Goal: Task Accomplishment & Management: Manage account settings

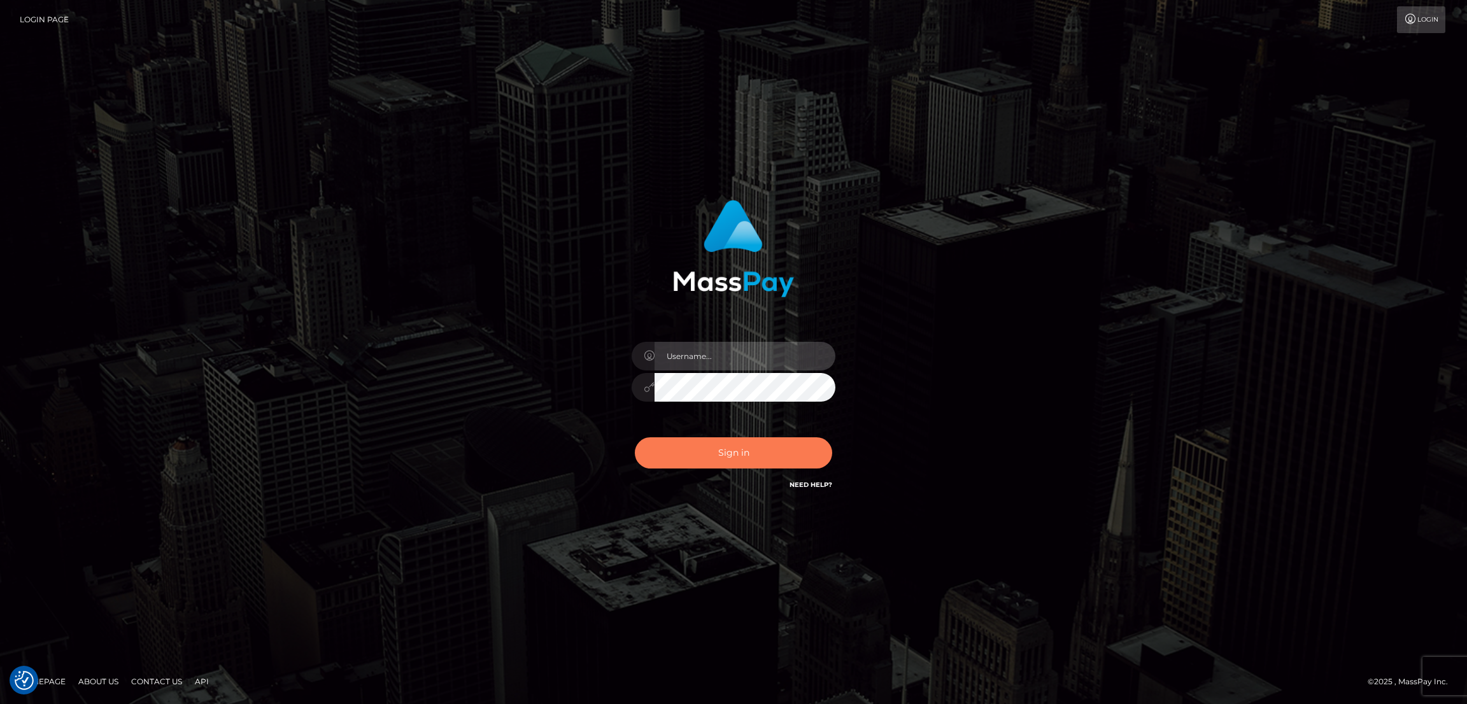
type input "by.es2"
click at [727, 449] on button "Sign in" at bounding box center [733, 453] width 197 height 31
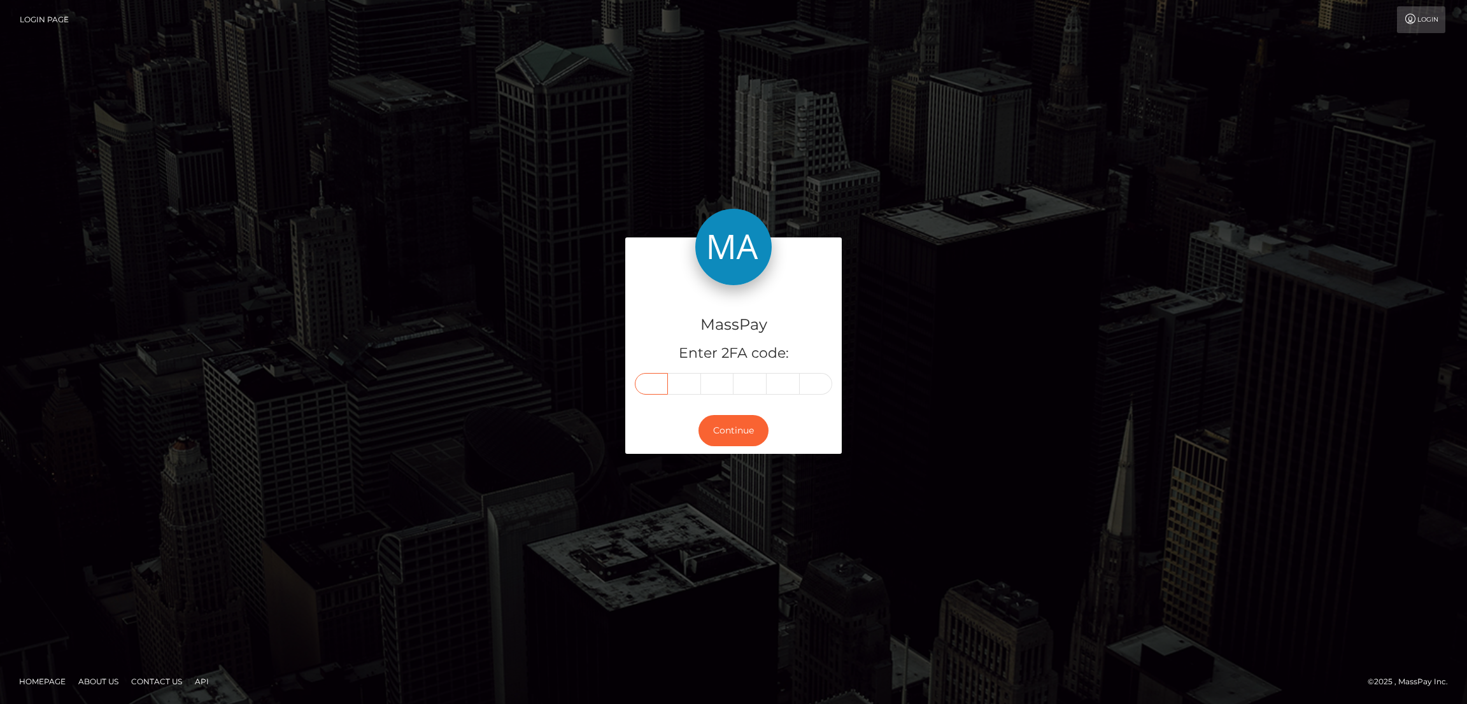
click at [643, 387] on input "text" at bounding box center [651, 384] width 33 height 22
paste input "8"
type input "8"
type input "6"
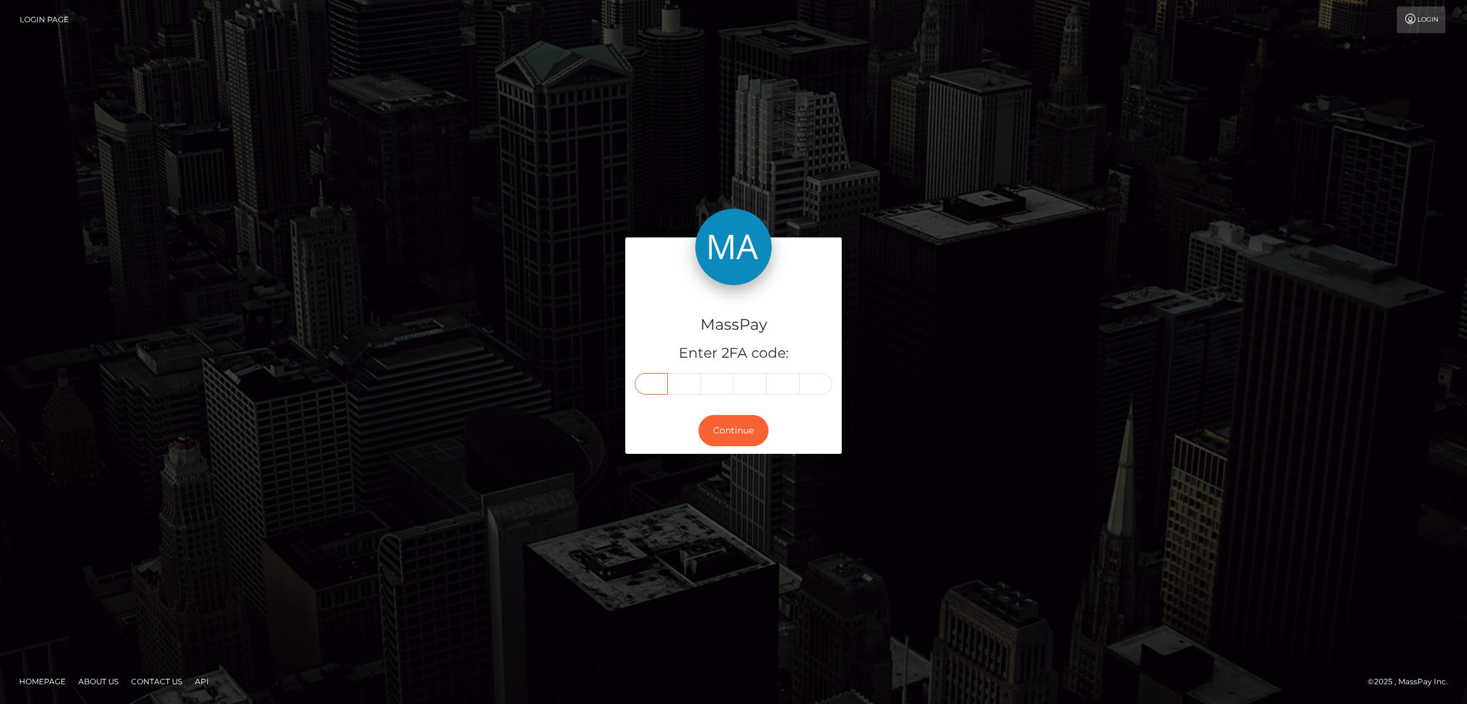
type input "4"
type input "7"
type input "3"
click at [735, 433] on button "Continue" at bounding box center [734, 430] width 70 height 31
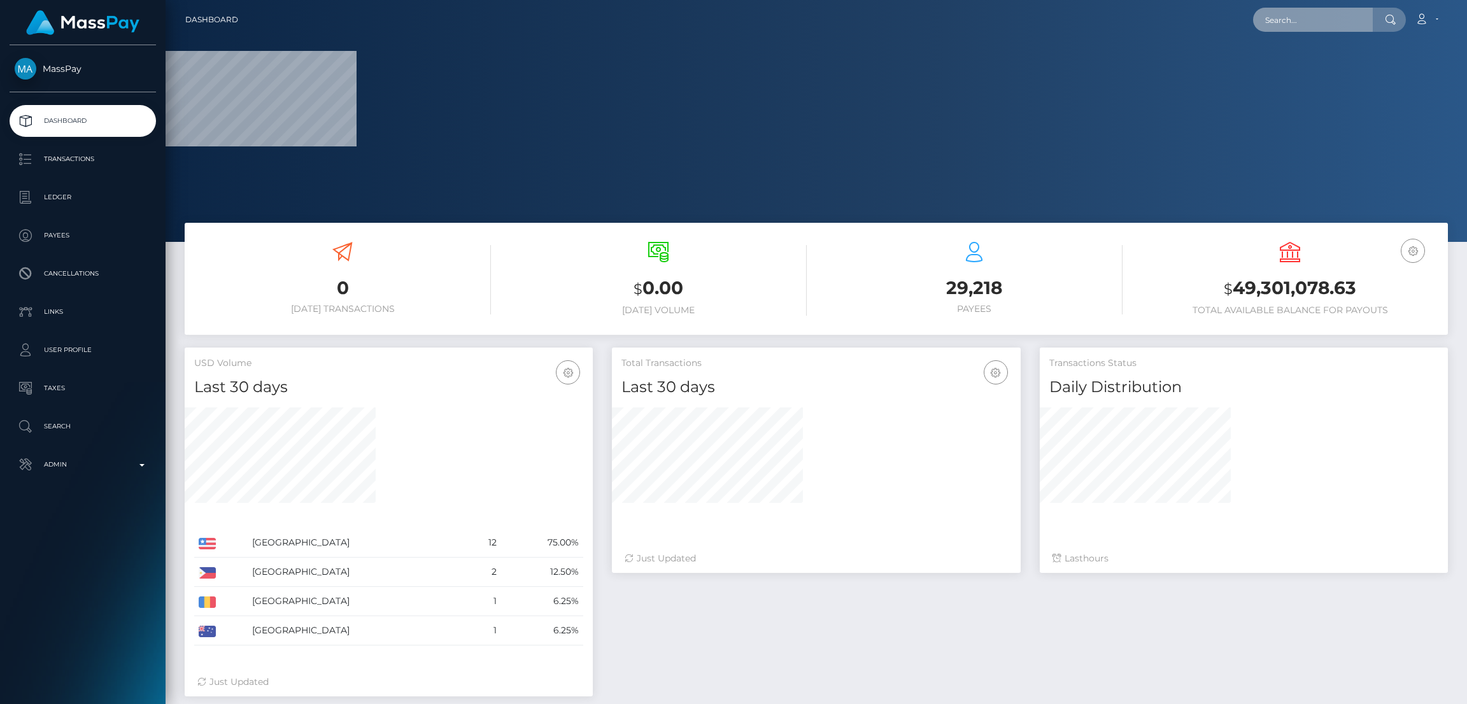
click at [1286, 13] on input "text" at bounding box center [1313, 20] width 120 height 24
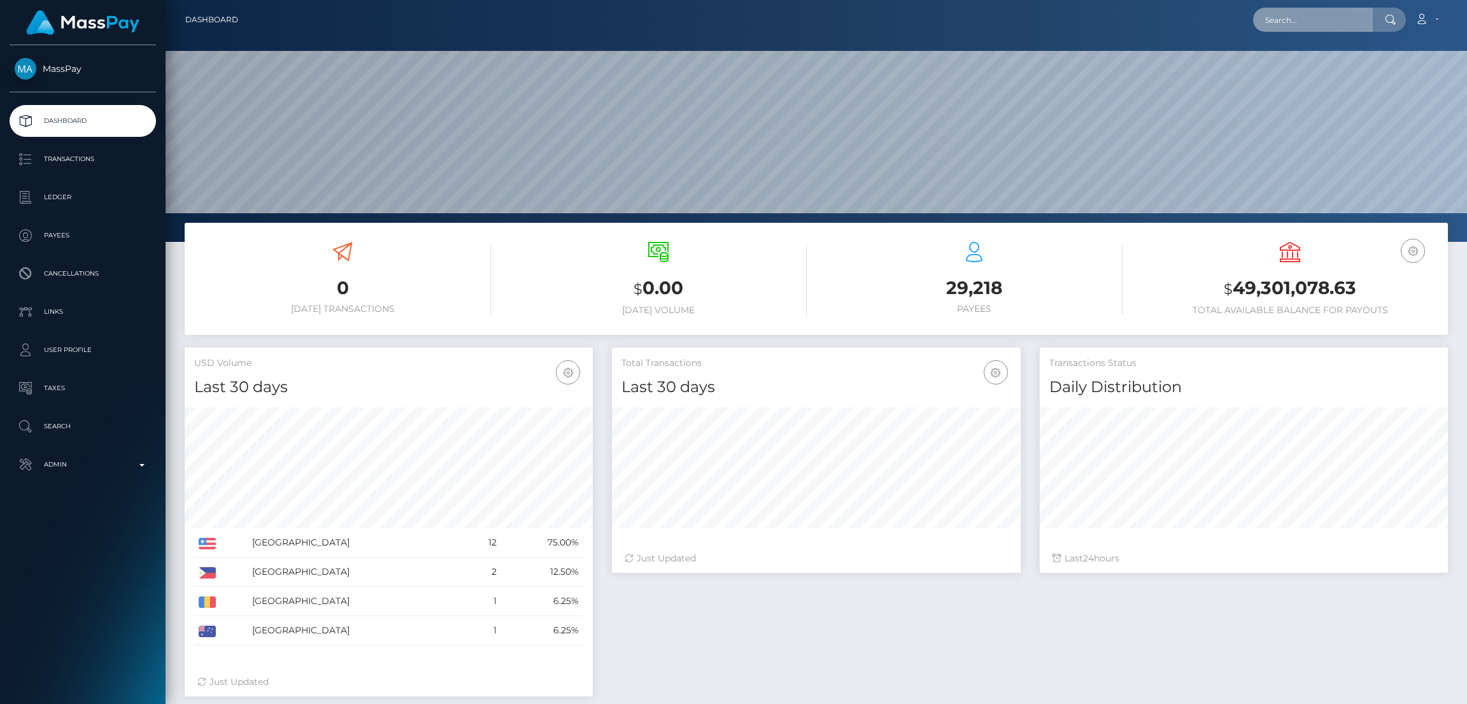
scroll to position [226, 408]
paste input "qbk8k85mkg@privaterelay.appleid.com"
type input "[EMAIL_ADDRESS][DOMAIN_NAME]"
click at [1299, 66] on link "ABIGAYLE NAISHA SELLS-LACELLE" at bounding box center [1322, 66] width 139 height 24
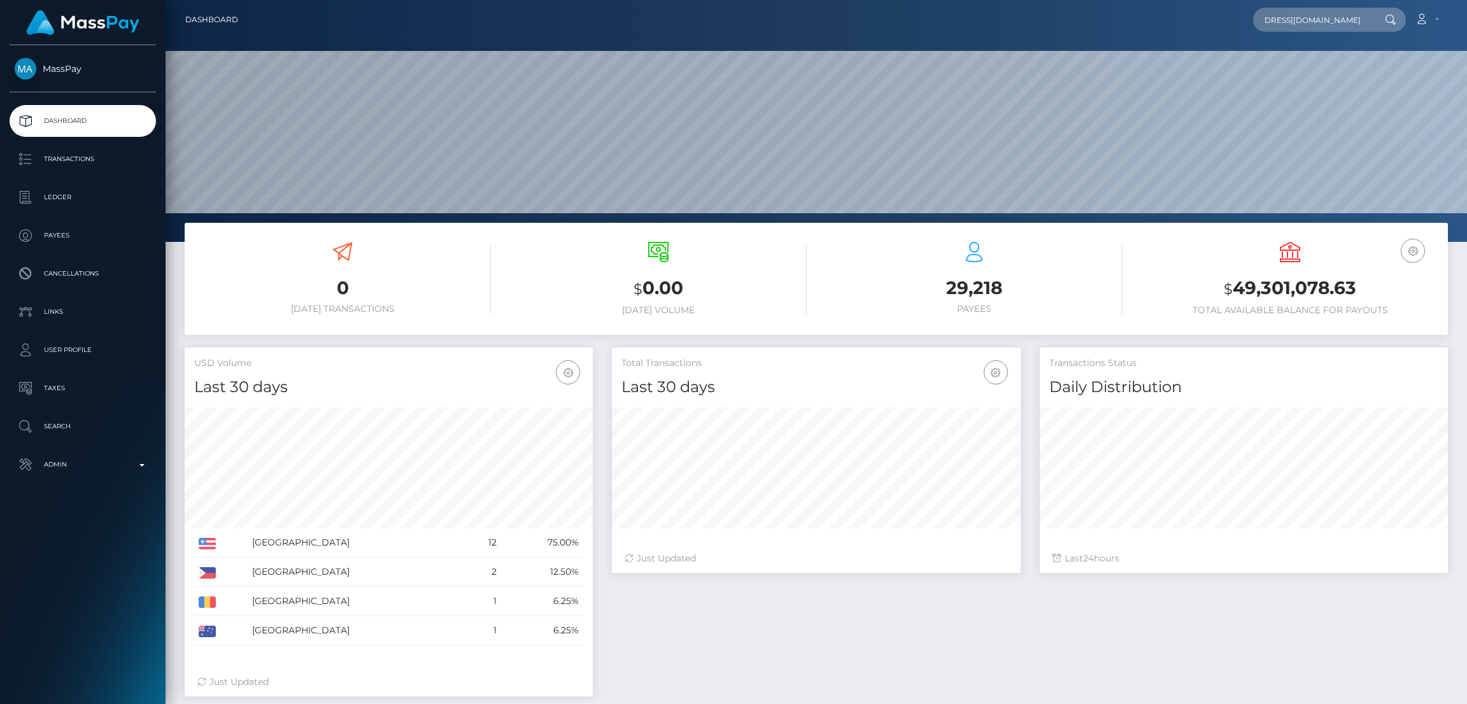
scroll to position [0, 0]
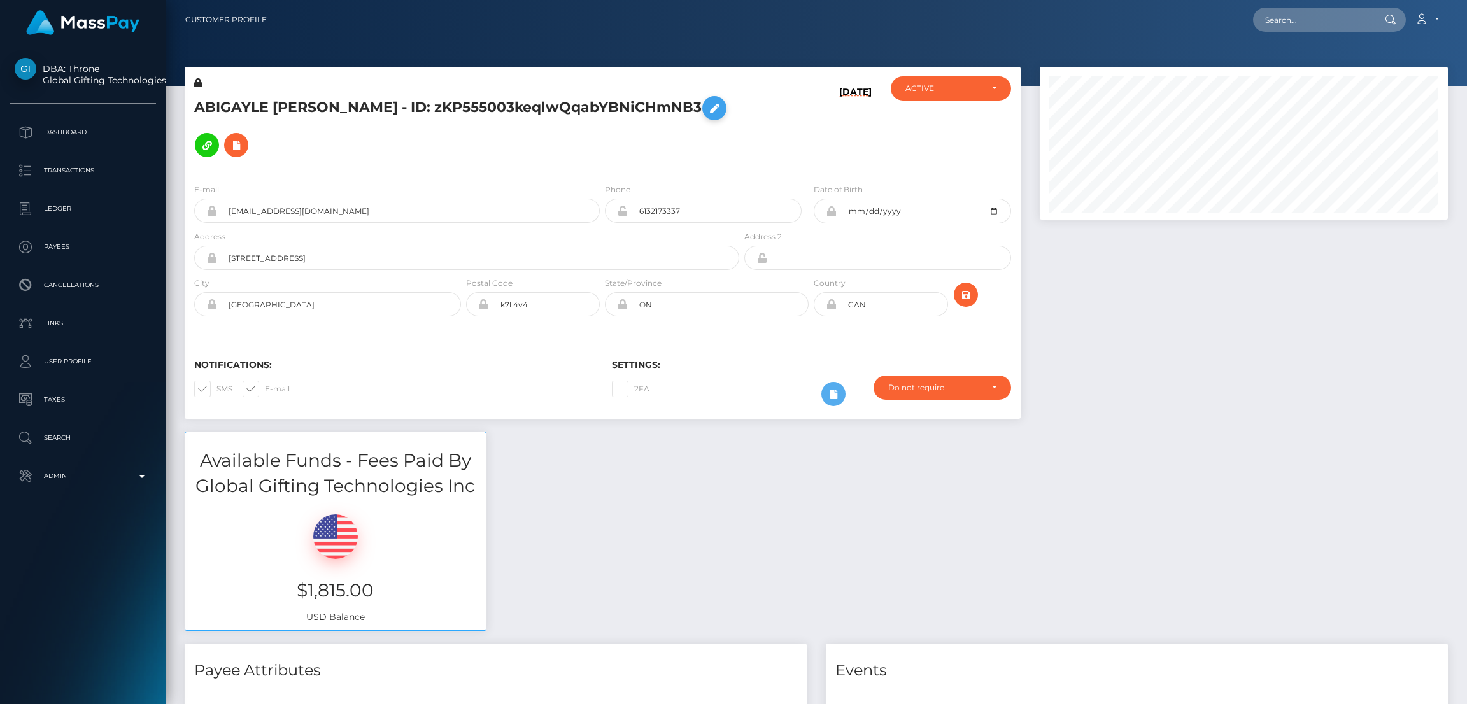
scroll to position [152, 408]
click at [707, 117] on icon at bounding box center [714, 109] width 15 height 16
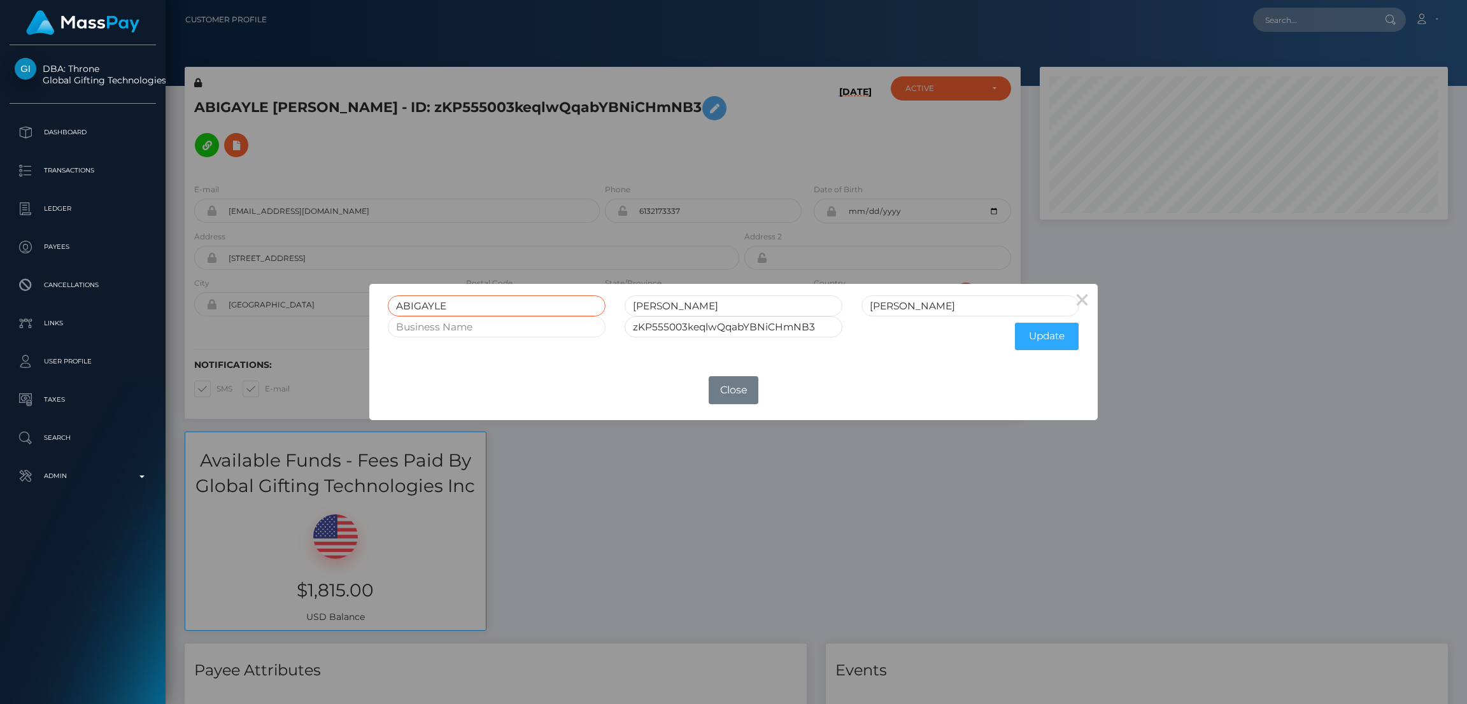
click at [429, 304] on input "ABIGAYLE" at bounding box center [497, 305] width 218 height 21
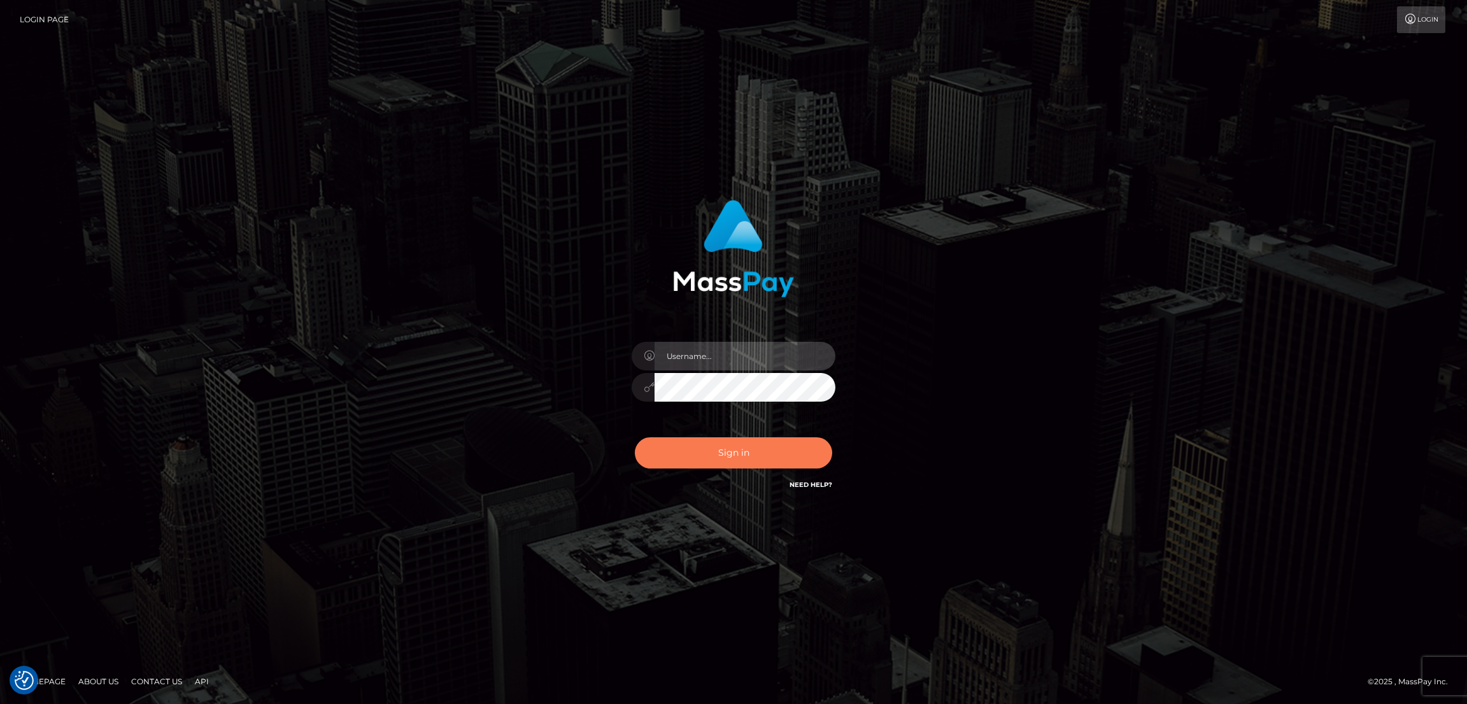
type input "by.es2"
click at [719, 460] on button "Sign in" at bounding box center [733, 453] width 197 height 31
type input "by.es2"
click at [715, 450] on button "Sign in" at bounding box center [733, 453] width 197 height 31
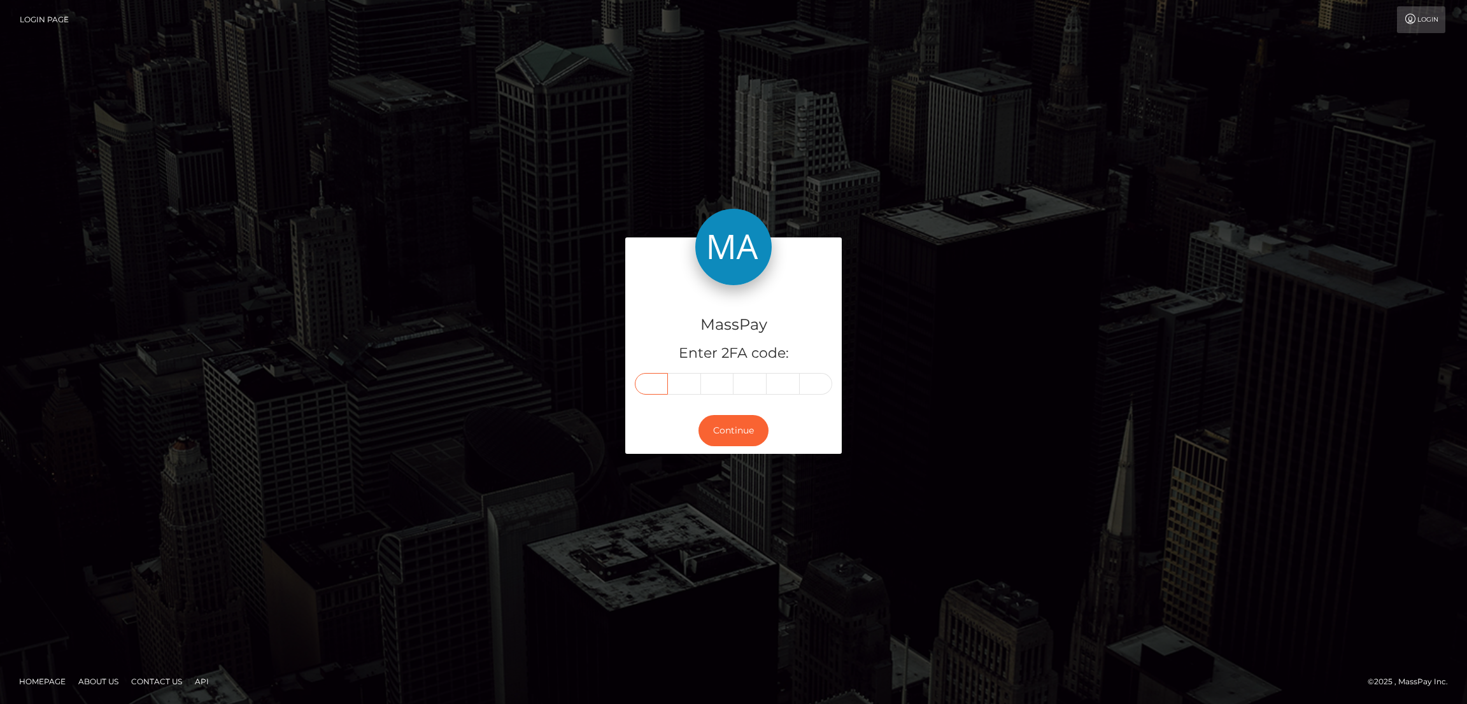
click at [658, 387] on input "text" at bounding box center [651, 384] width 33 height 22
paste input "5"
type input "5"
type input "3"
type input "5"
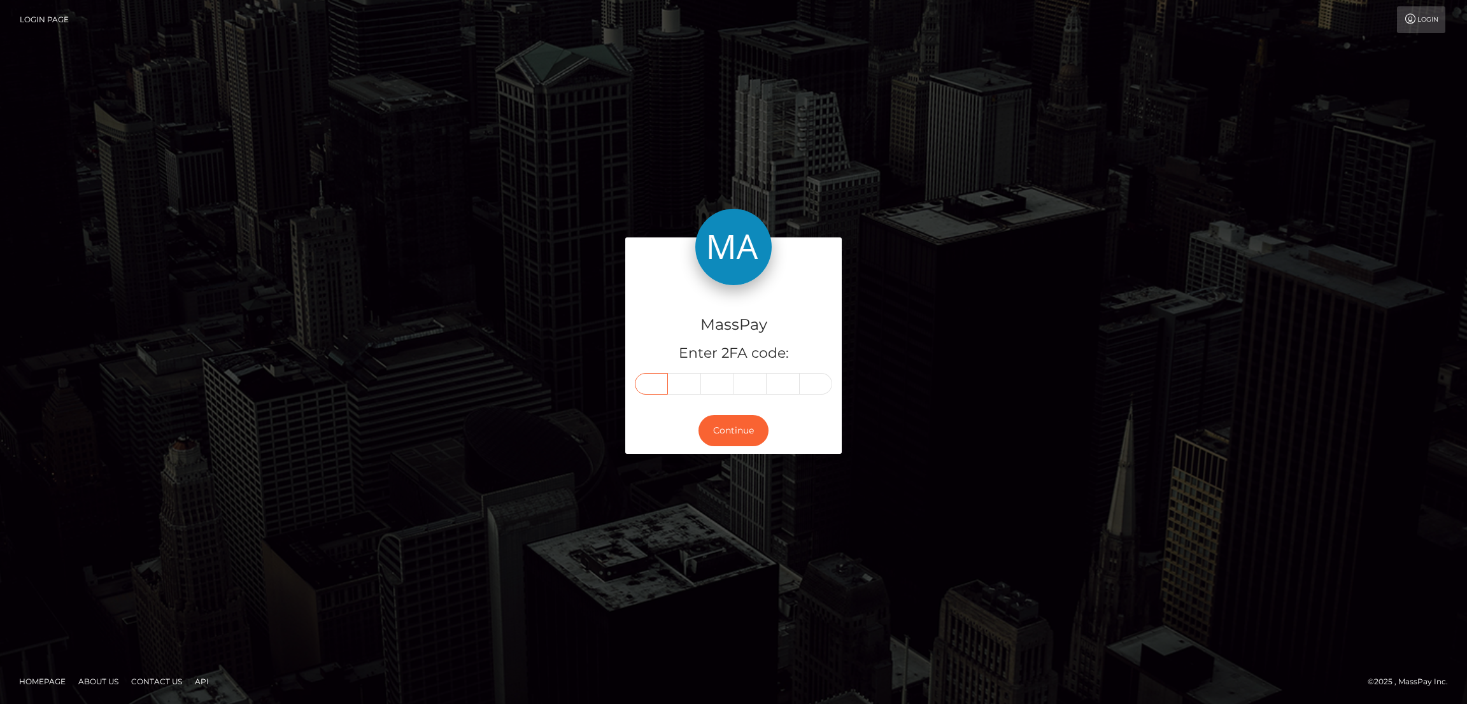
type input "3"
type input "5"
type input "8"
click at [755, 420] on button "Continue" at bounding box center [734, 430] width 70 height 31
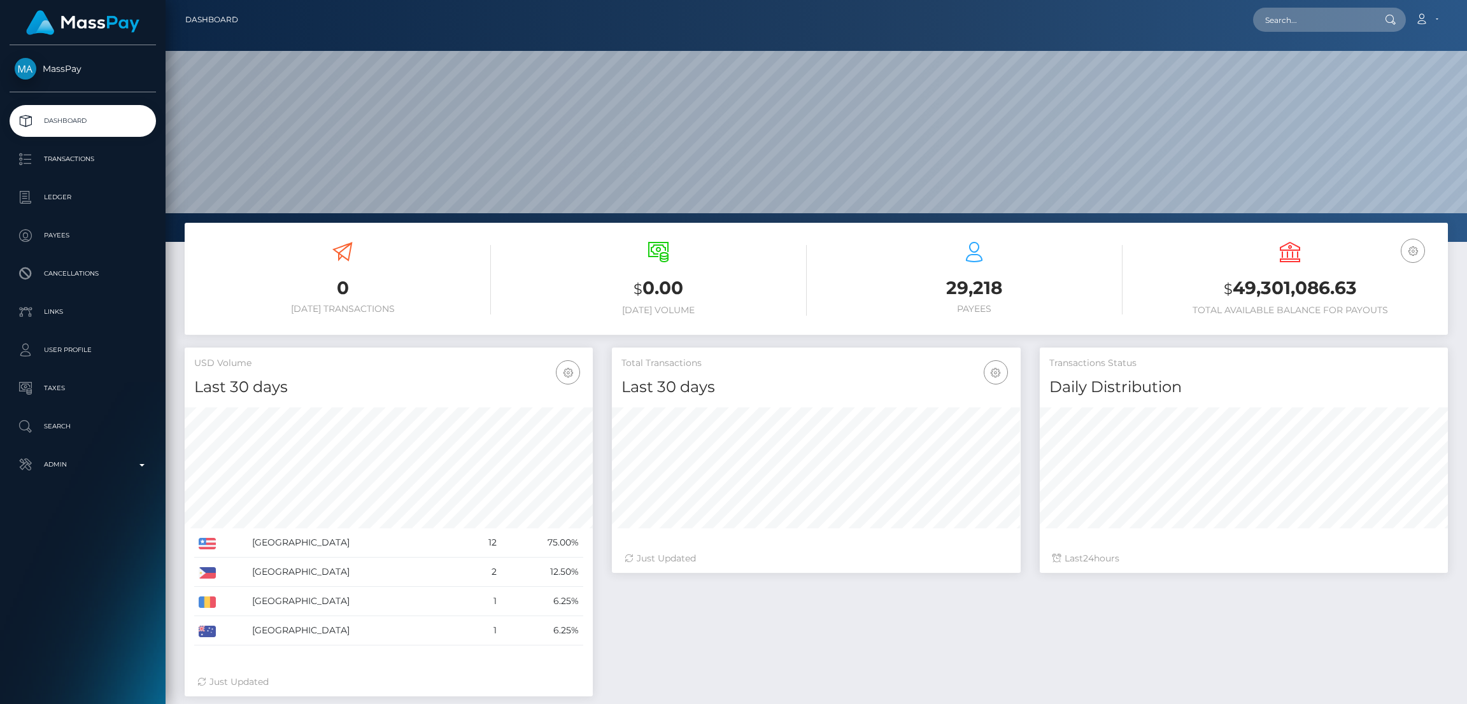
scroll to position [226, 408]
click at [1286, 26] on input "text" at bounding box center [1313, 20] width 120 height 24
paste input "nicolekearney638@gmail.com"
type input "nicolekearney638@gmail.com"
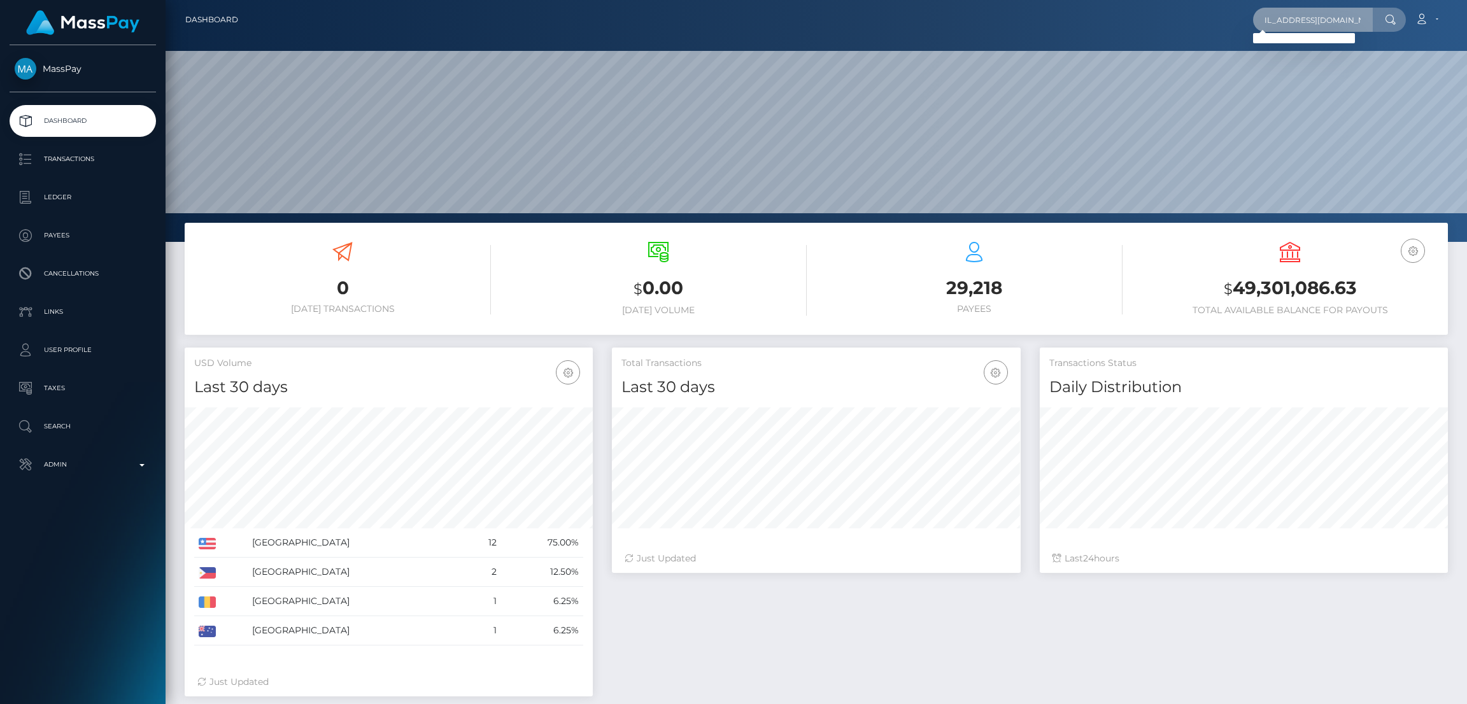
scroll to position [0, 0]
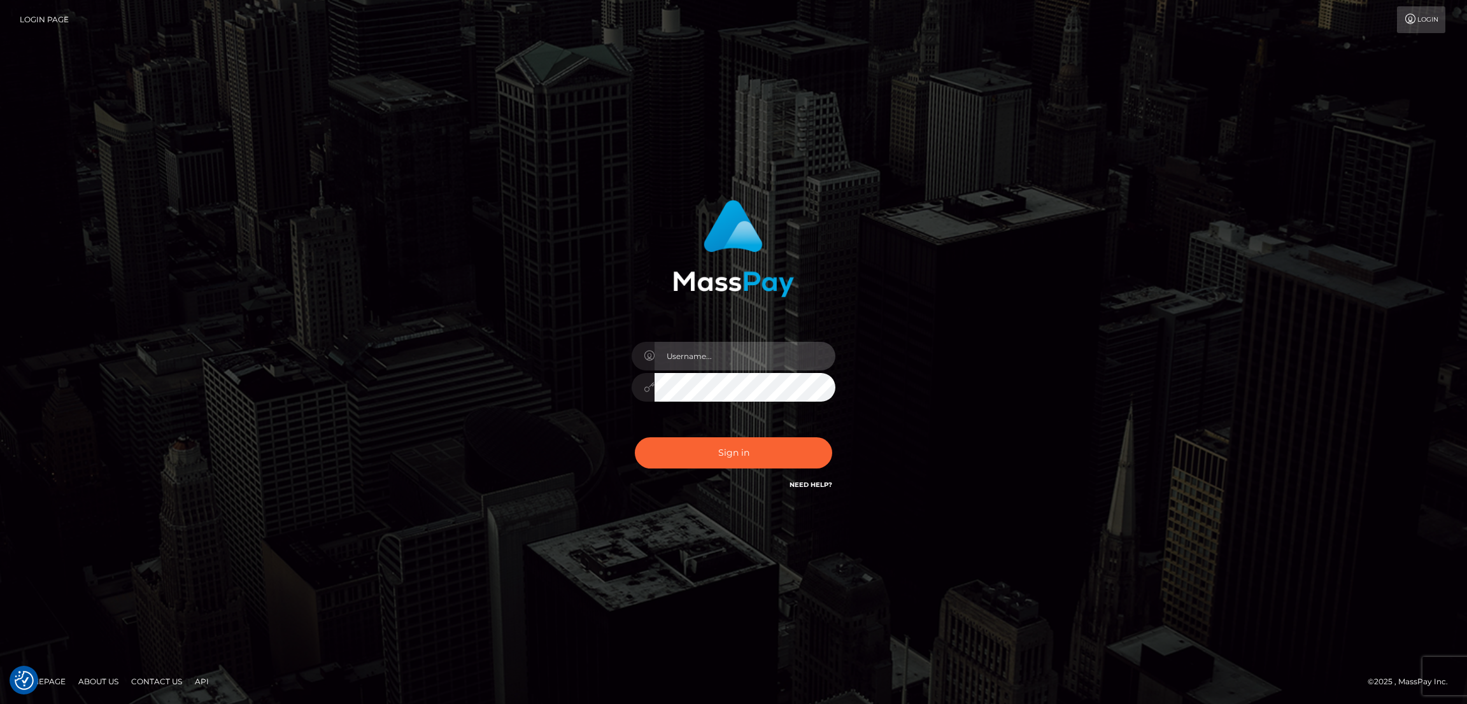
type input "by.es2"
click at [770, 469] on div "Sign in Need Help?" at bounding box center [733, 458] width 223 height 57
drag, startPoint x: 769, startPoint y: 467, endPoint x: 767, endPoint y: 455, distance: 12.4
click at [769, 467] on button "Sign in" at bounding box center [733, 453] width 197 height 31
type input "by.es2"
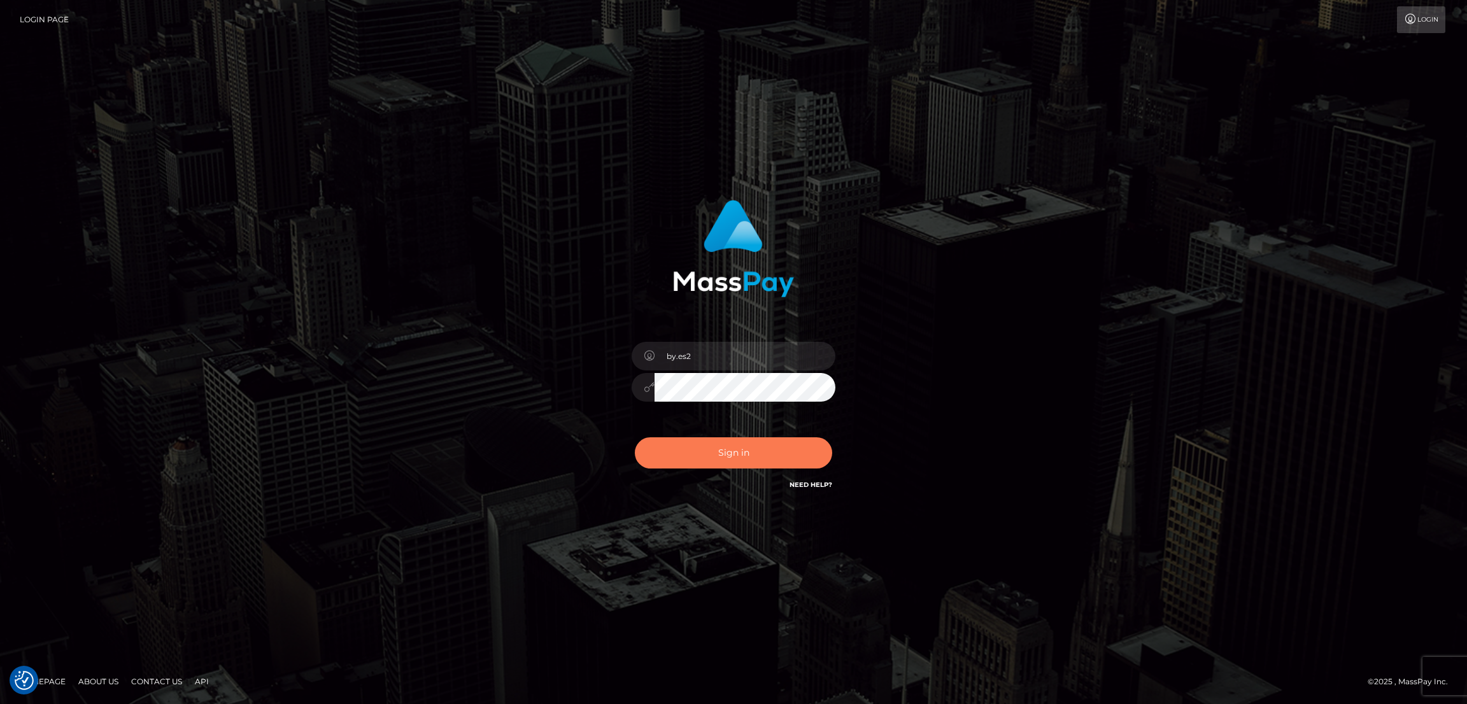
click at [742, 452] on button "Sign in" at bounding box center [733, 453] width 197 height 31
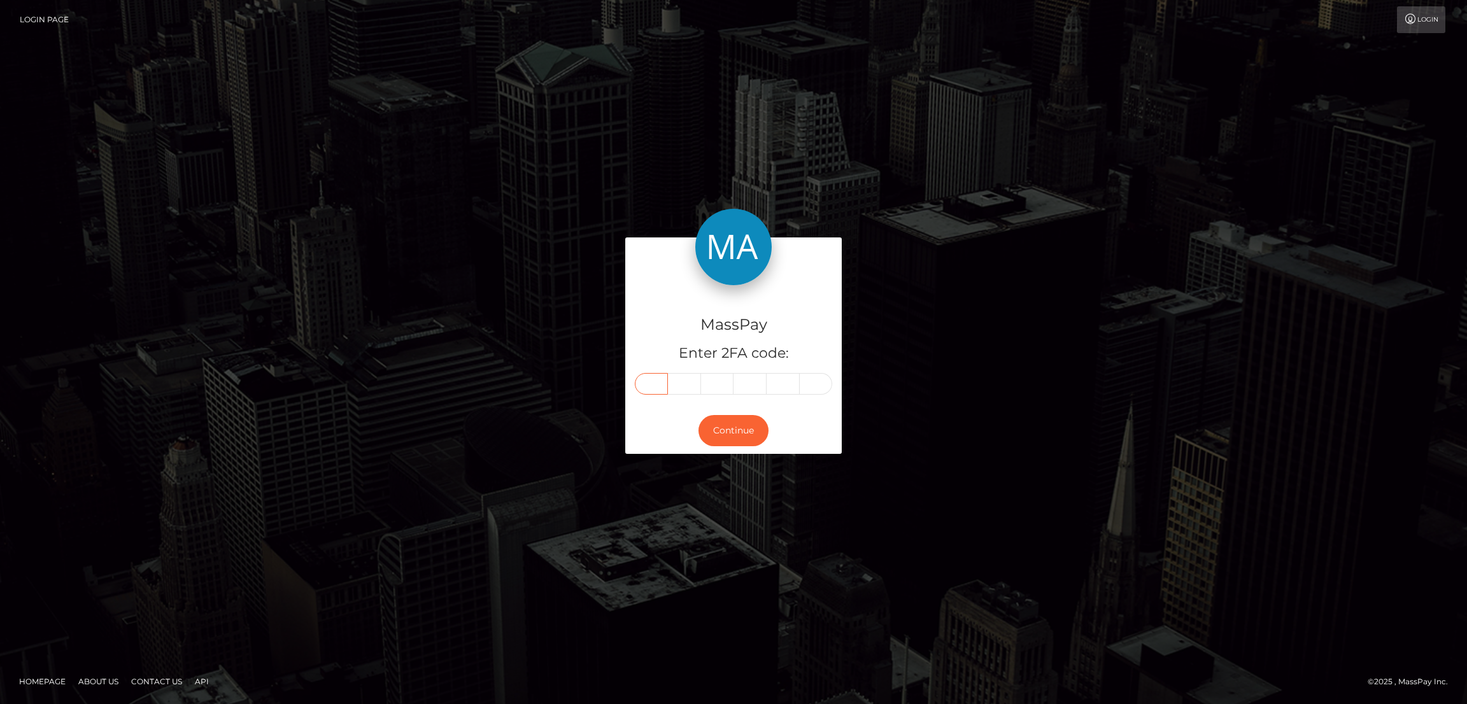
click at [648, 379] on input "text" at bounding box center [651, 384] width 33 height 22
paste input "9"
type input "9"
type input "3"
type input "8"
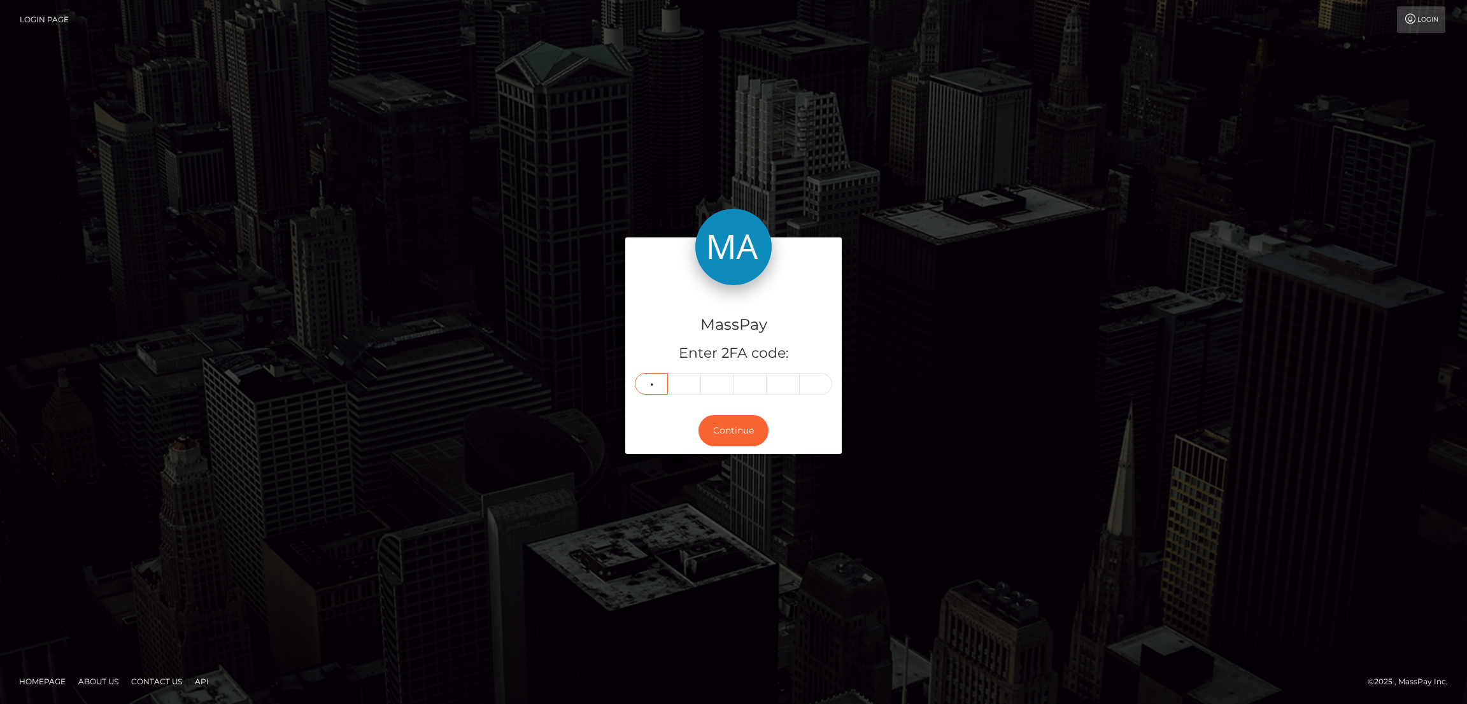
type input "1"
type input "2"
type input "7"
click at [731, 426] on button "Continue" at bounding box center [734, 430] width 70 height 31
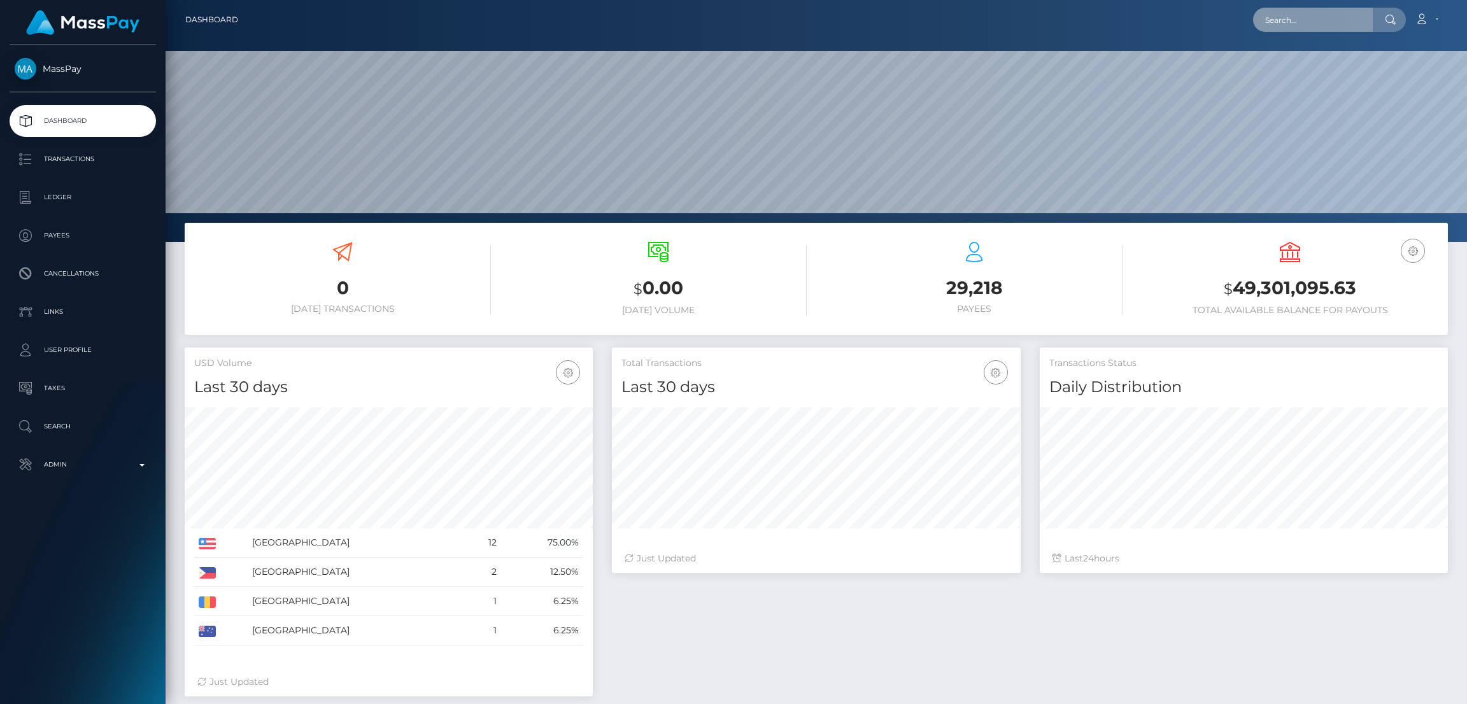
click at [1279, 13] on input "text" at bounding box center [1313, 20] width 120 height 24
paste input "[EMAIL_ADDRESS][DOMAIN_NAME]"
type input "[EMAIL_ADDRESS][DOMAIN_NAME]"
click at [1297, 62] on link "[PERSON_NAME] thi" at bounding box center [1308, 66] width 110 height 24
